Goal: Task Accomplishment & Management: Complete application form

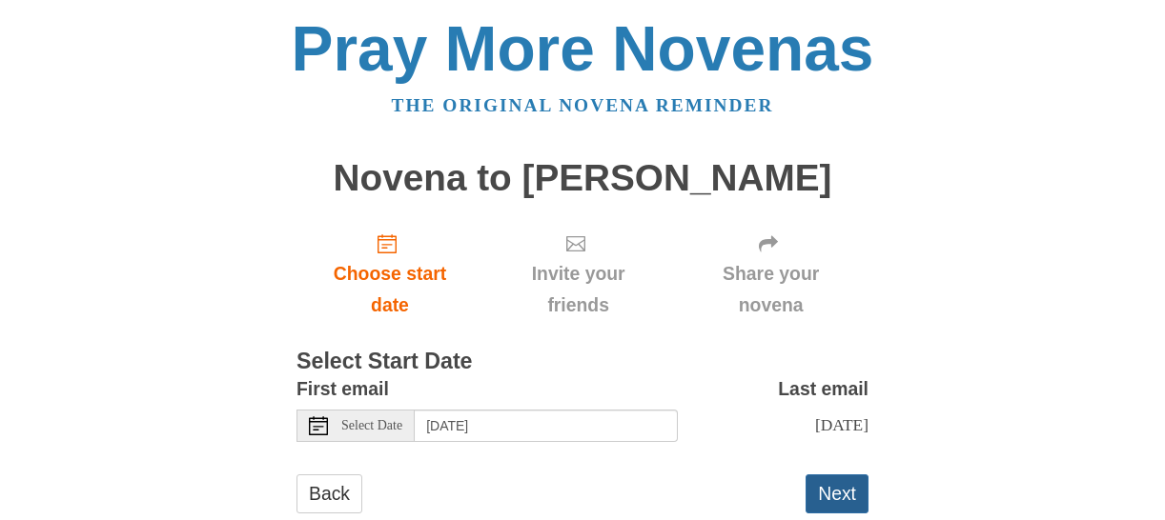
click at [840, 494] on button "Next" at bounding box center [836, 494] width 63 height 39
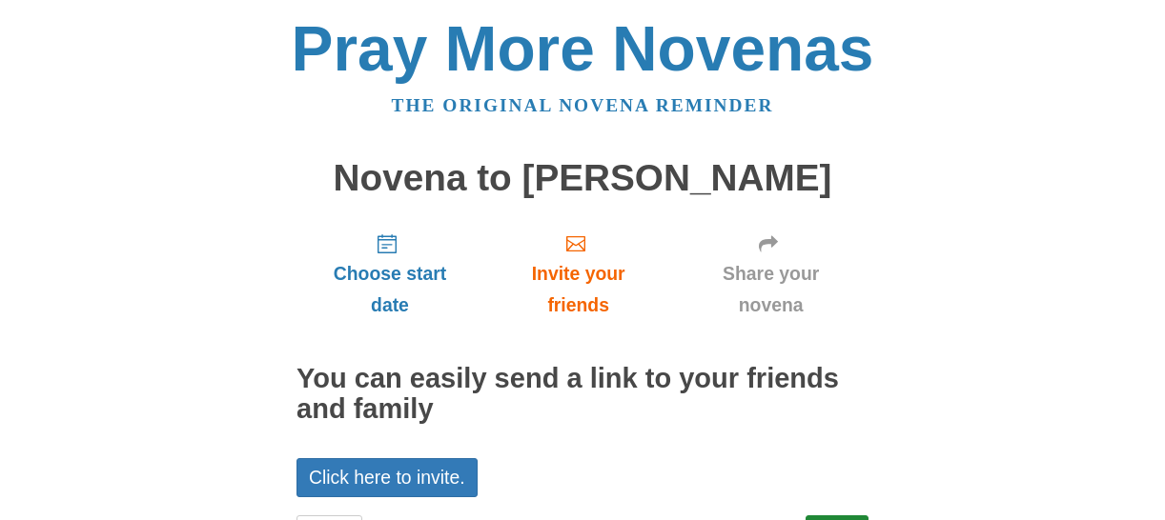
scroll to position [88, 0]
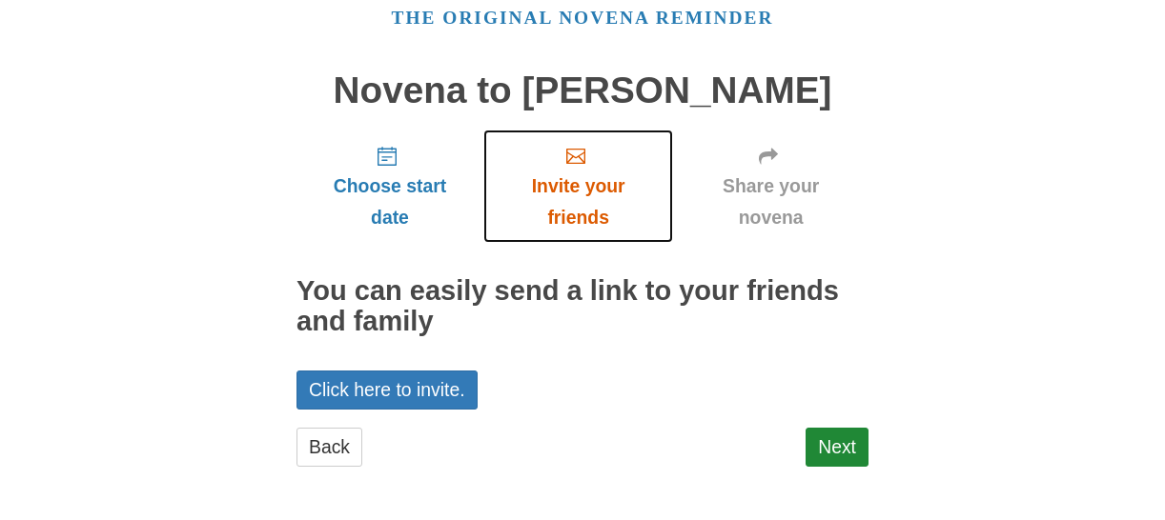
click at [592, 185] on span "Invite your friends" at bounding box center [578, 202] width 152 height 63
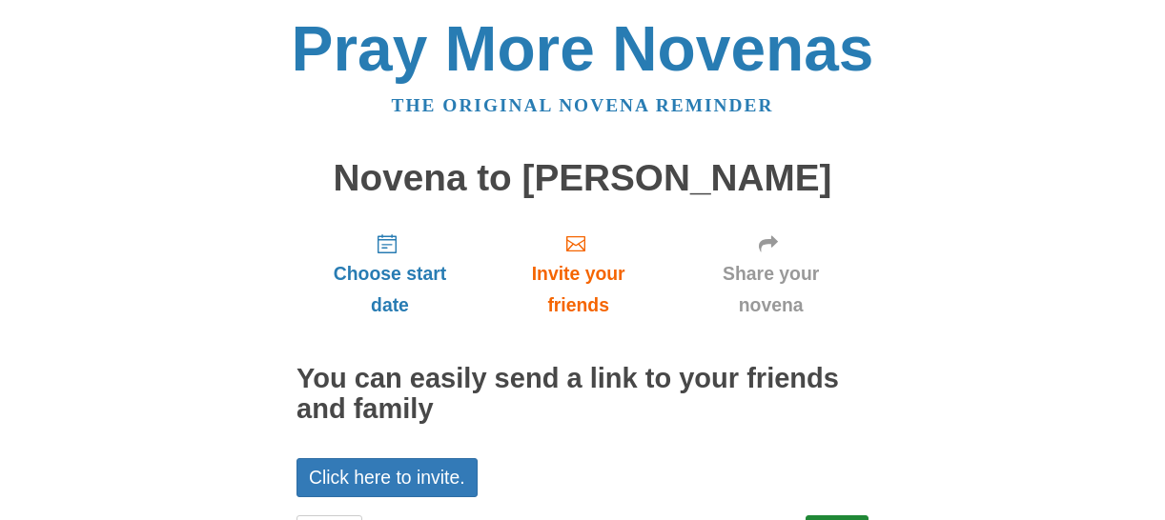
scroll to position [88, 0]
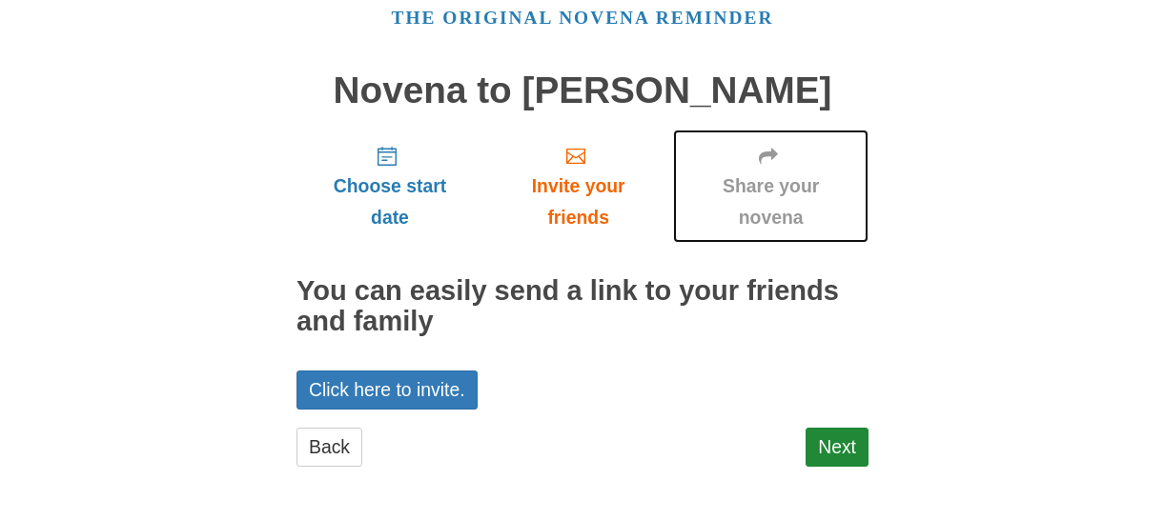
click at [776, 185] on span "Share your novena" at bounding box center [770, 202] width 157 height 63
